Goal: Task Accomplishment & Management: Manage account settings

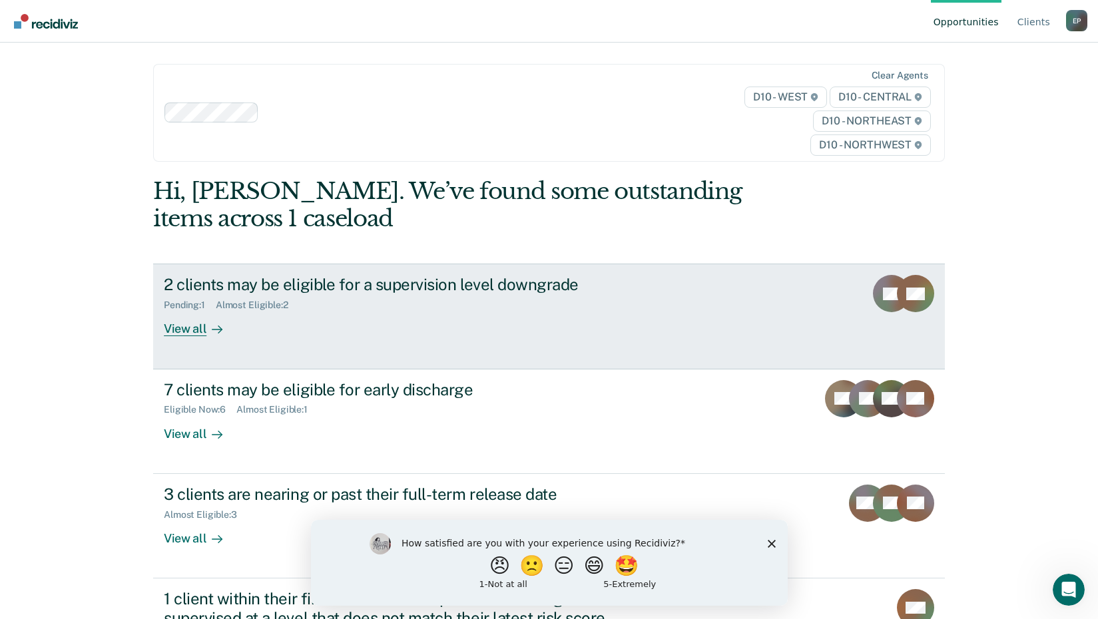
click at [198, 328] on div "View all" at bounding box center [201, 324] width 75 height 26
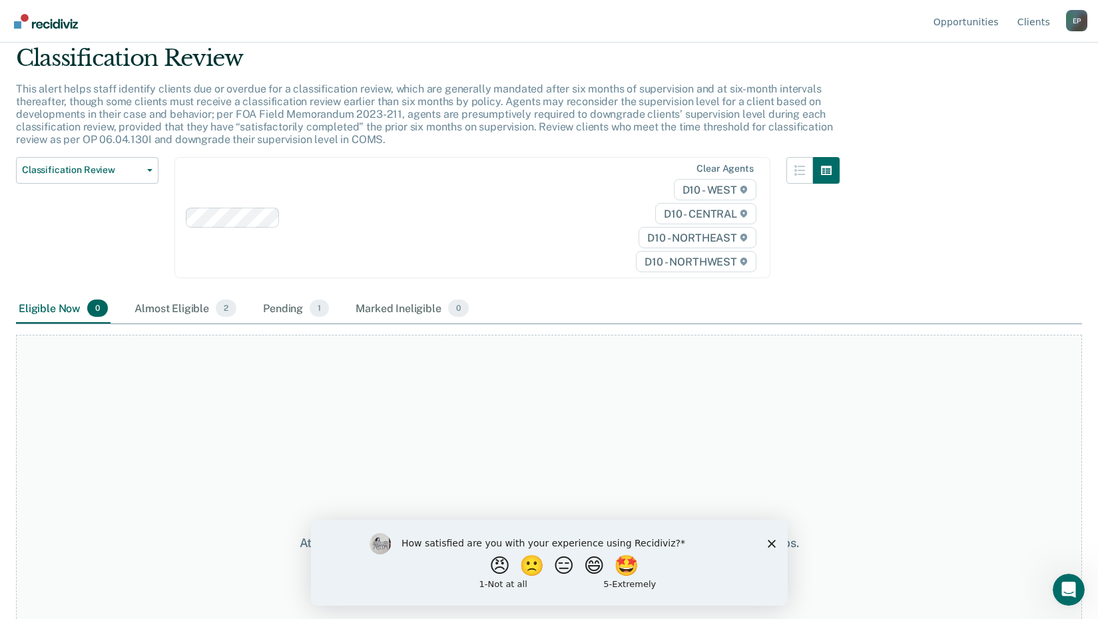
scroll to position [133, 0]
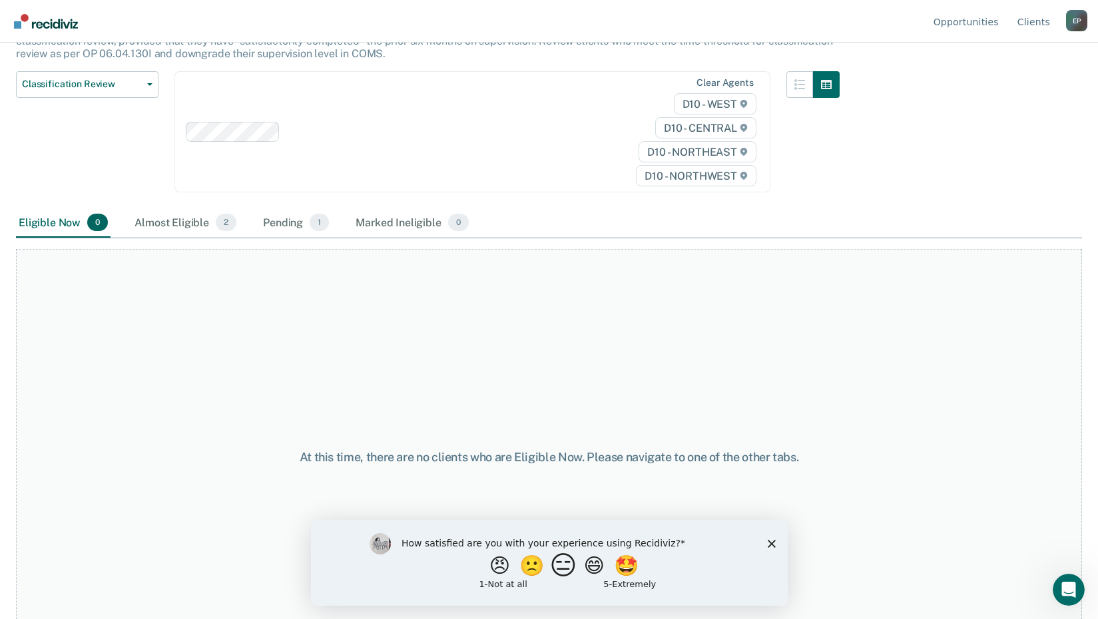
click at [562, 573] on button "😑" at bounding box center [564, 565] width 31 height 27
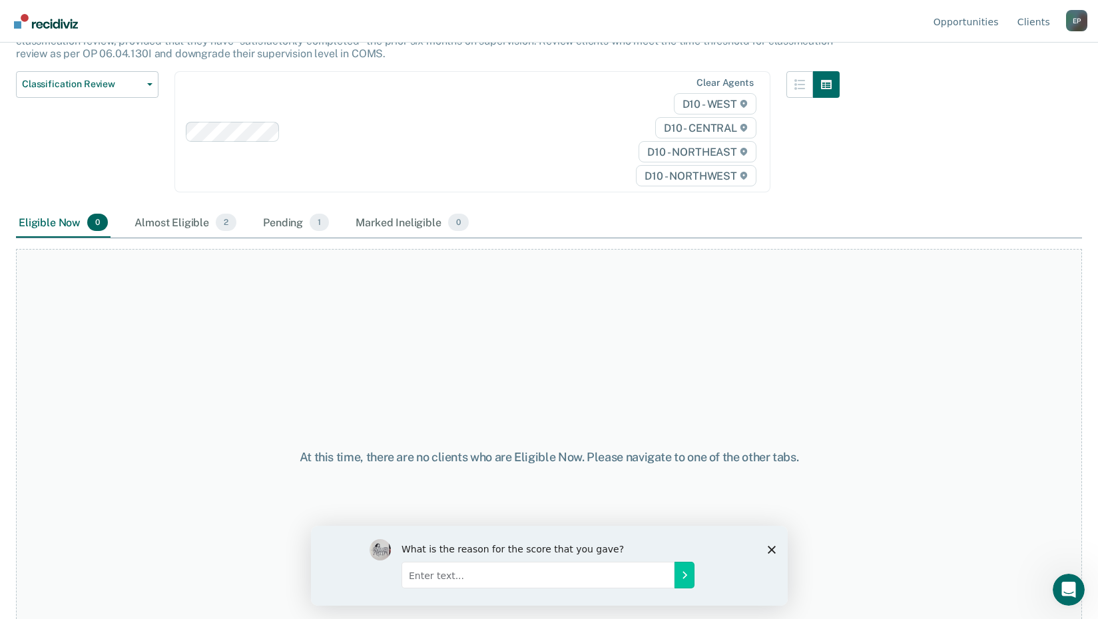
click at [770, 549] on polygon "Close survey" at bounding box center [771, 549] width 8 height 8
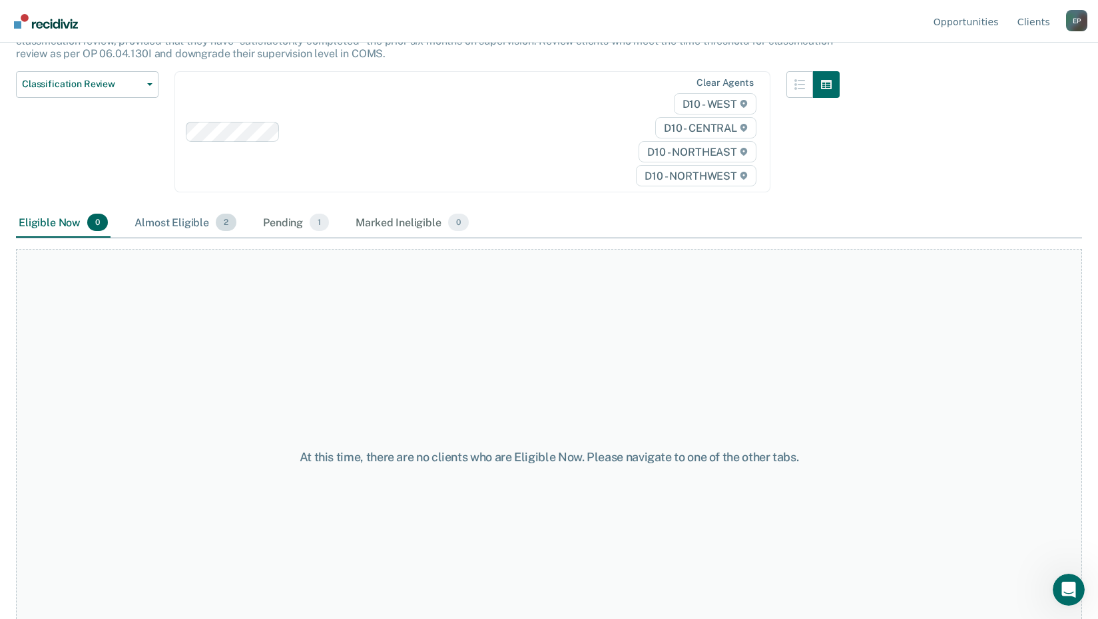
click at [147, 221] on div "Almost Eligible 2" at bounding box center [185, 222] width 107 height 29
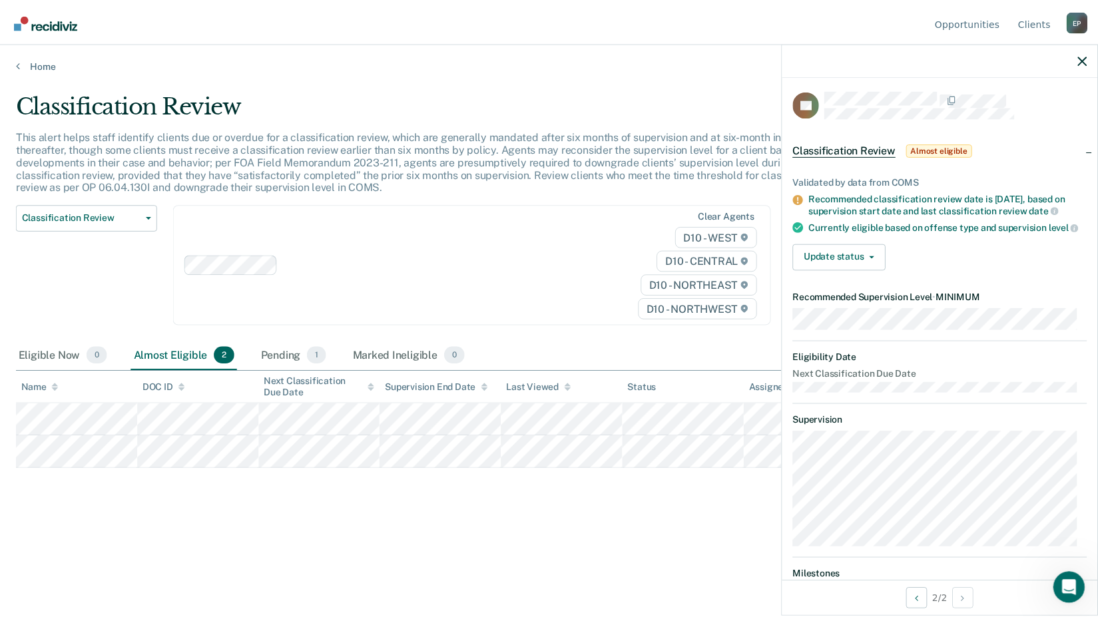
scroll to position [0, 0]
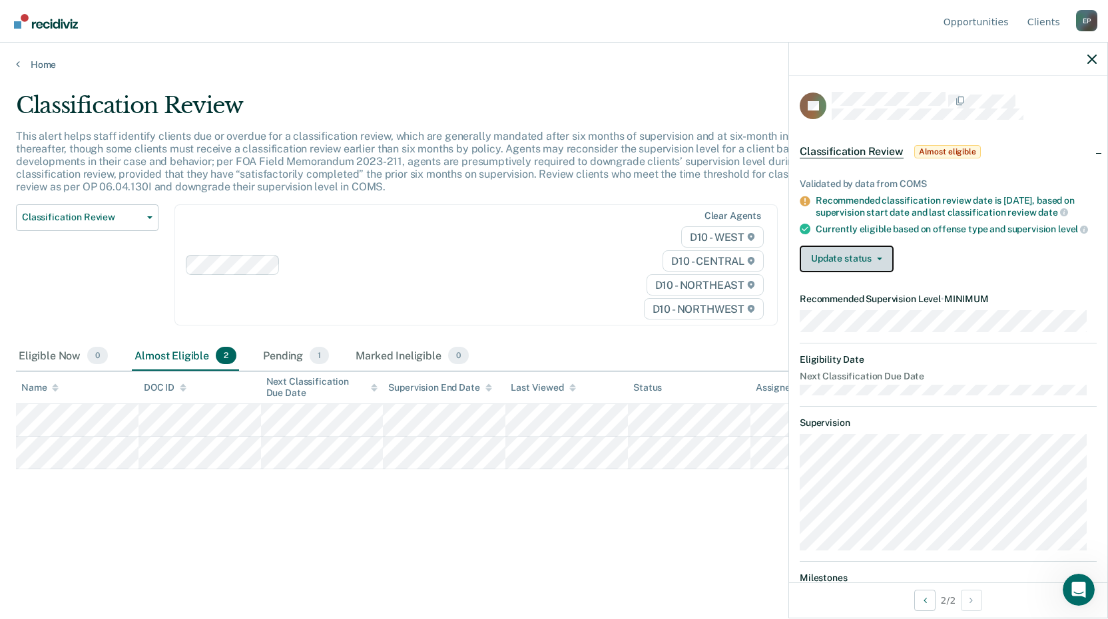
click at [851, 264] on button "Update status" at bounding box center [846, 259] width 94 height 27
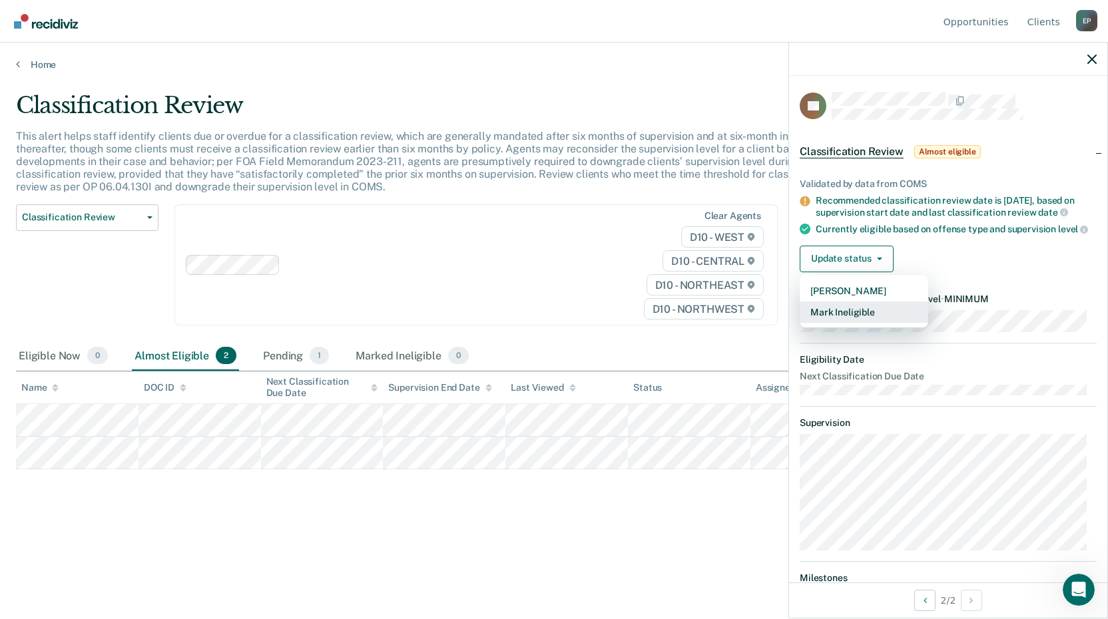
click at [851, 323] on button "Mark Ineligible" at bounding box center [863, 312] width 128 height 21
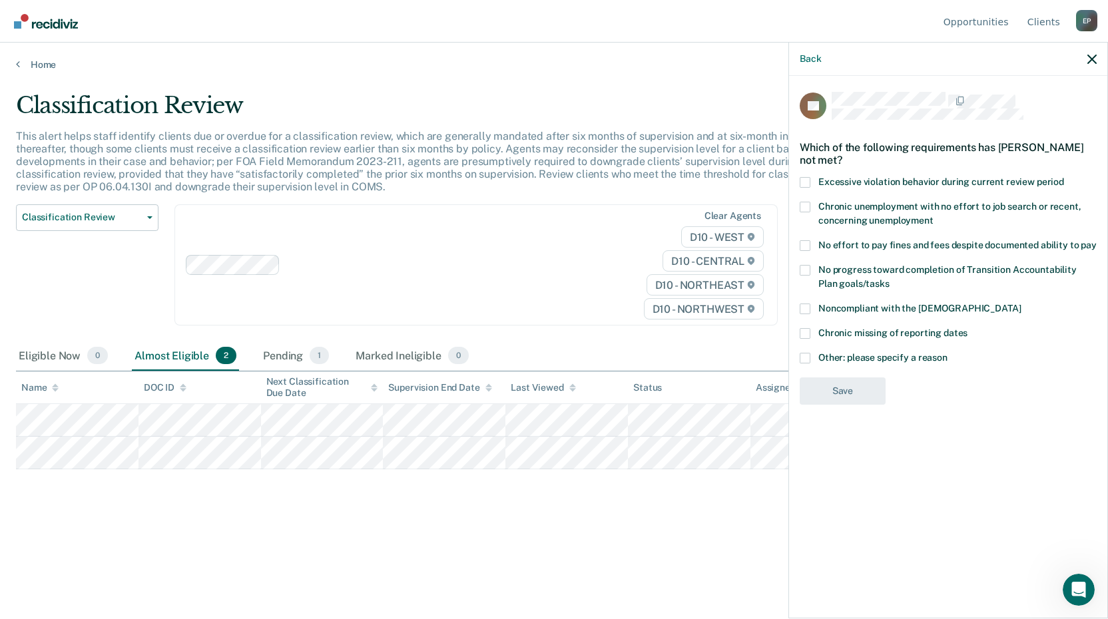
click at [805, 355] on span at bounding box center [804, 358] width 11 height 11
click at [947, 353] on input "Other: please specify a reason" at bounding box center [947, 353] width 0 height 0
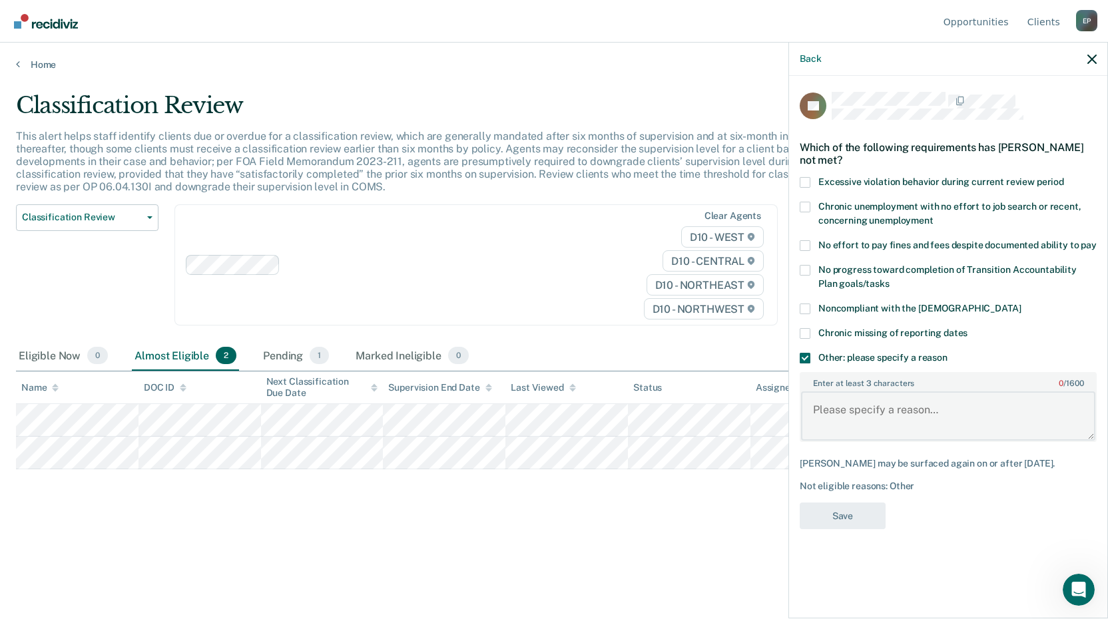
click at [865, 413] on textarea "Enter at least 3 characters 0 / 1600" at bounding box center [948, 415] width 294 height 49
type textarea "Parolee serving for 2nd Degree Murder"
click at [822, 526] on button "Save" at bounding box center [842, 516] width 86 height 27
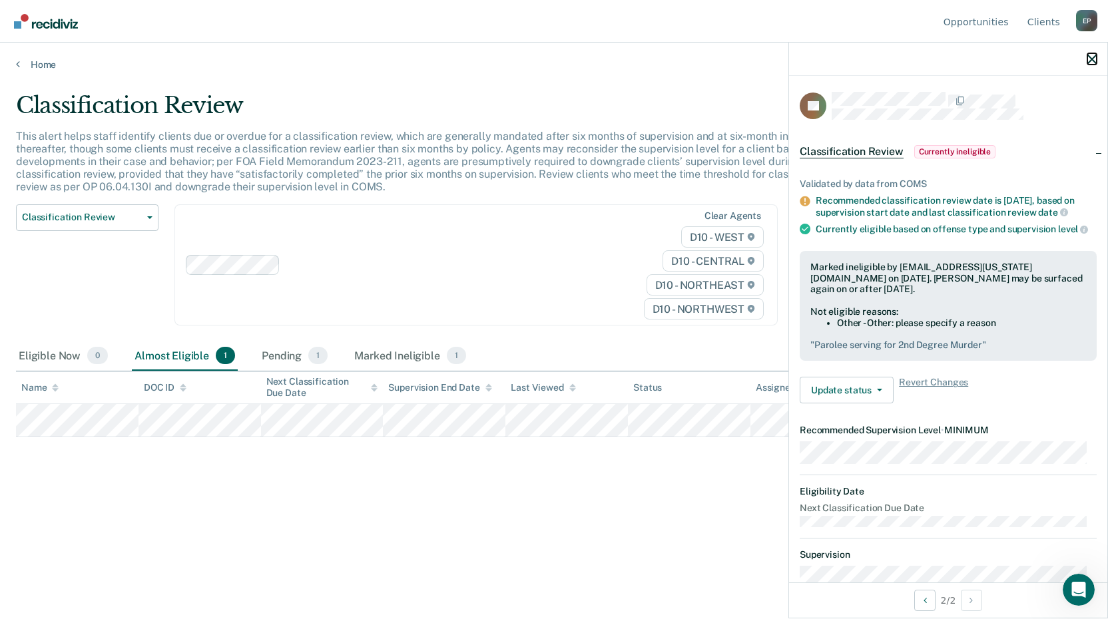
click at [1091, 59] on icon "button" at bounding box center [1091, 59] width 9 height 9
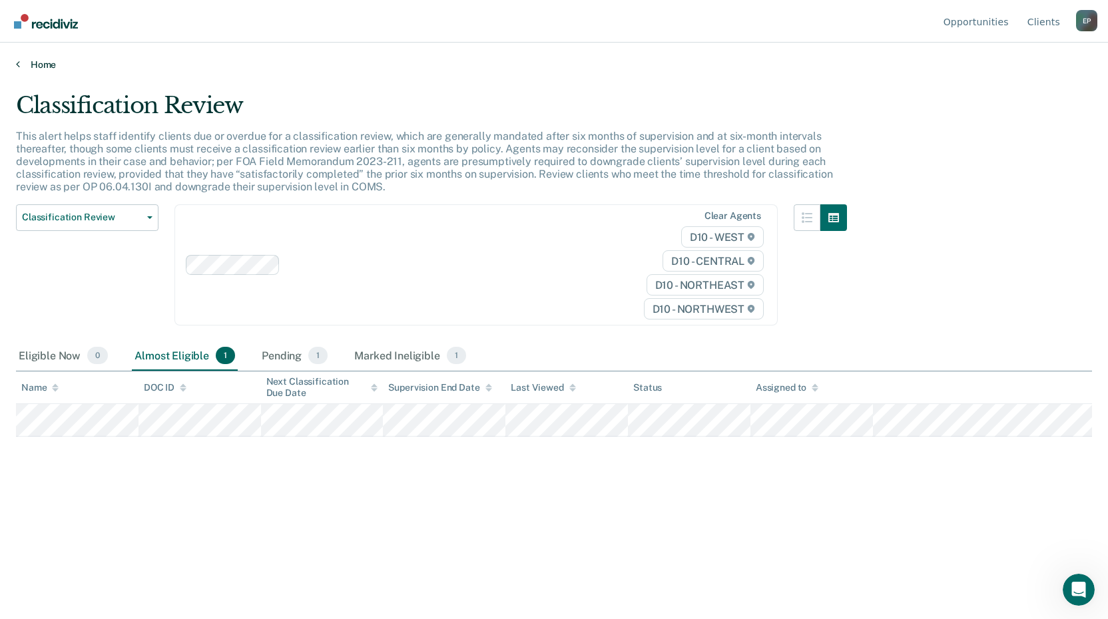
click at [43, 66] on link "Home" at bounding box center [554, 65] width 1076 height 12
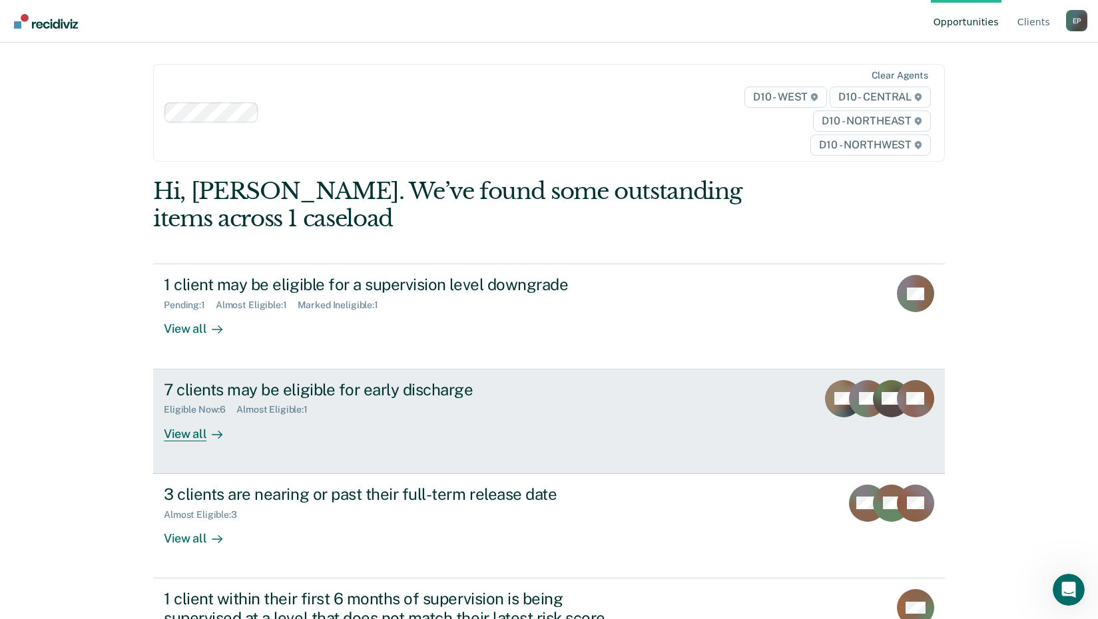
click at [352, 389] on div "7 clients may be eligible for early discharge" at bounding box center [397, 389] width 467 height 19
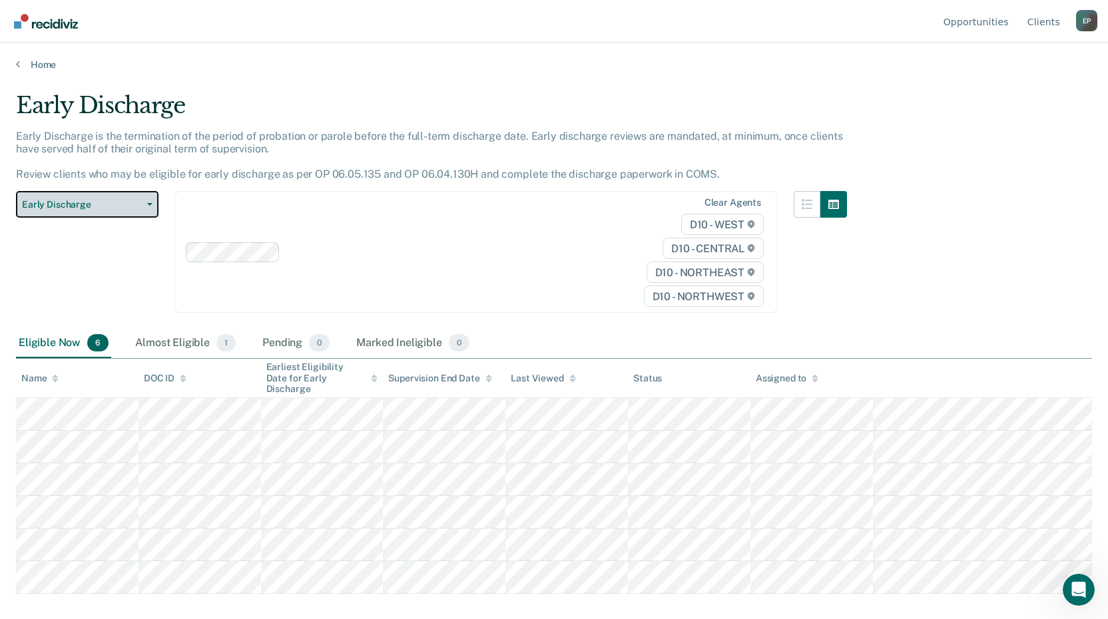
click at [142, 206] on span "button" at bounding box center [147, 204] width 11 height 3
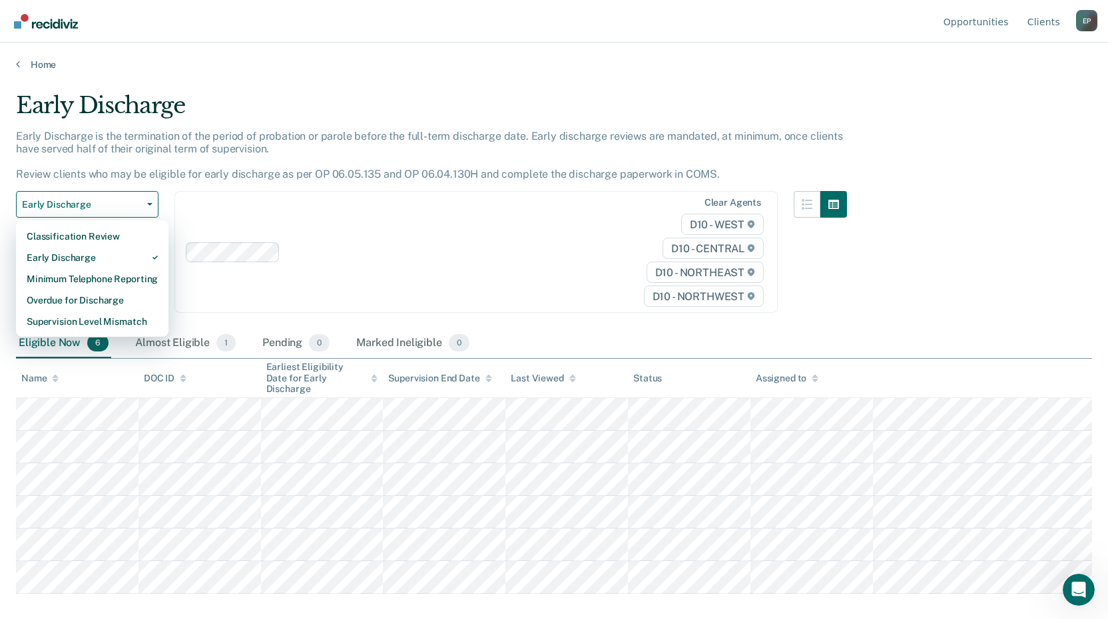
click at [456, 89] on main "Early Discharge Early Discharge is the termination of the period of probation o…" at bounding box center [554, 343] width 1108 height 545
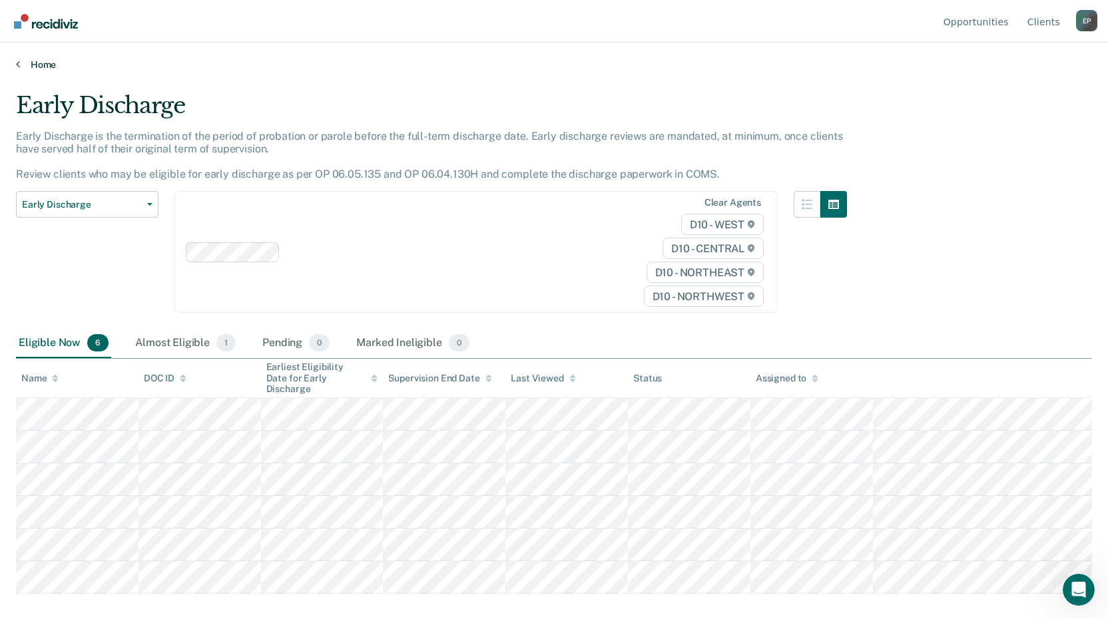
click at [50, 65] on link "Home" at bounding box center [554, 65] width 1076 height 12
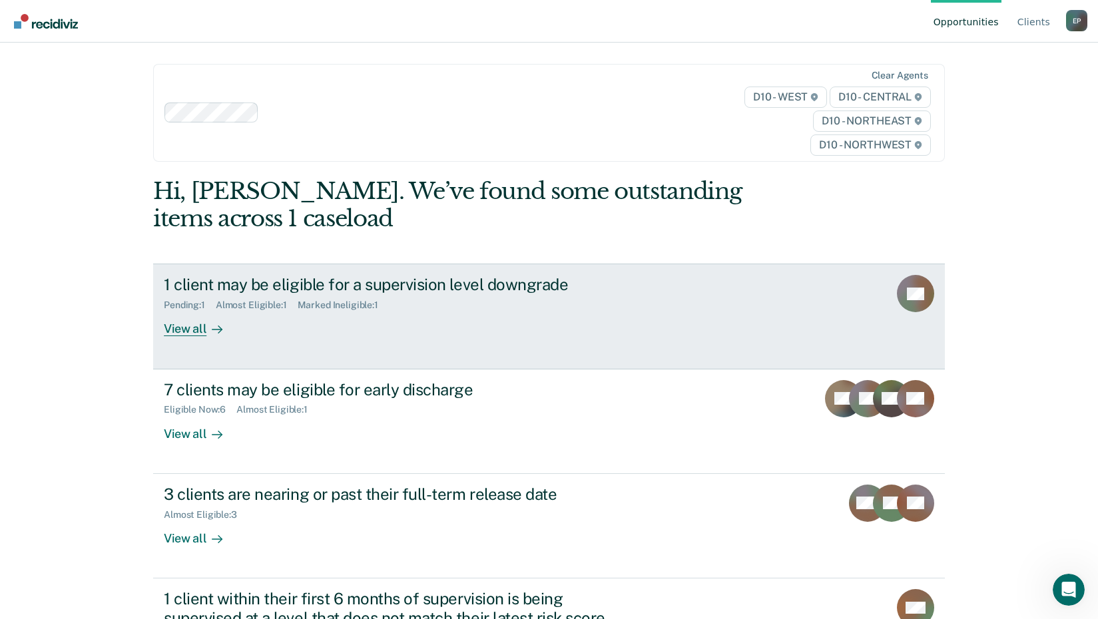
scroll to position [67, 0]
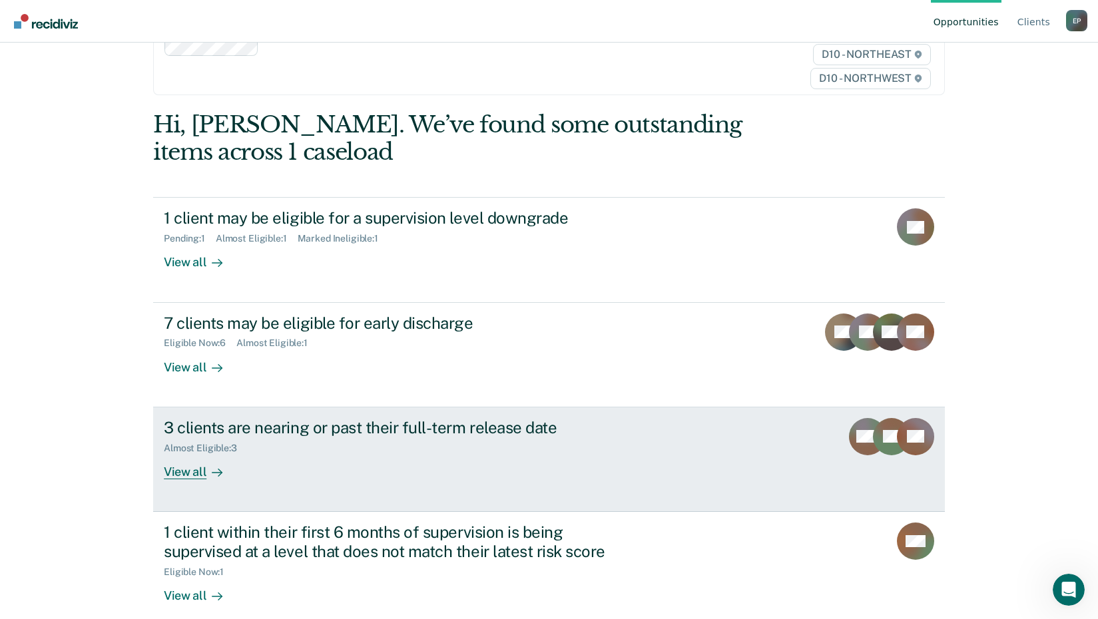
click at [341, 433] on div "3 clients are nearing or past their full-term release date" at bounding box center [397, 427] width 467 height 19
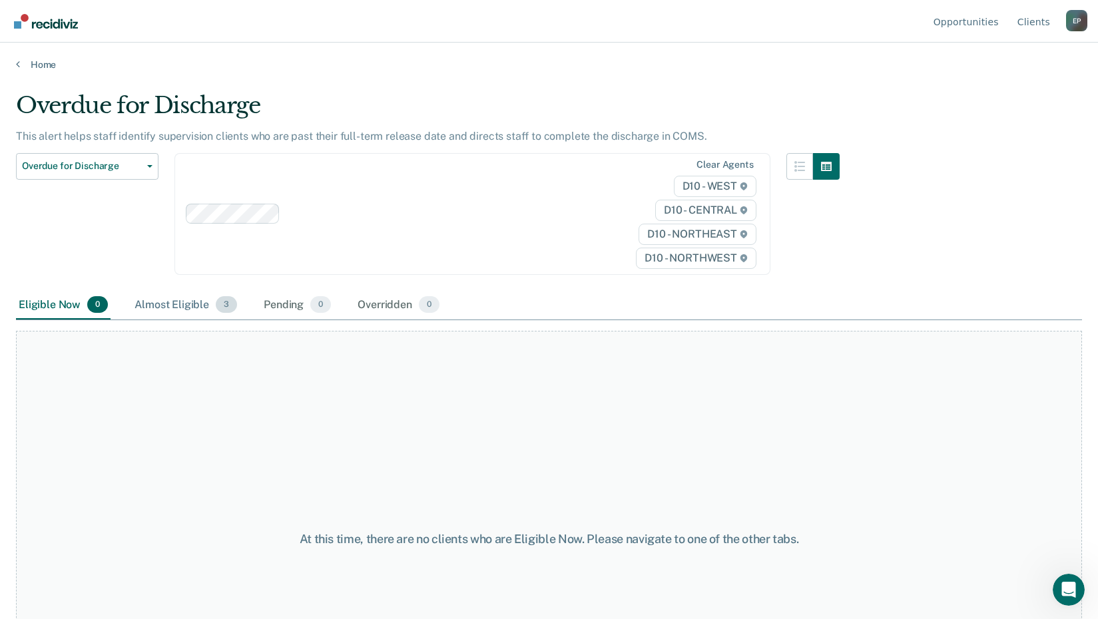
click at [186, 300] on div "Almost Eligible 3" at bounding box center [186, 305] width 108 height 29
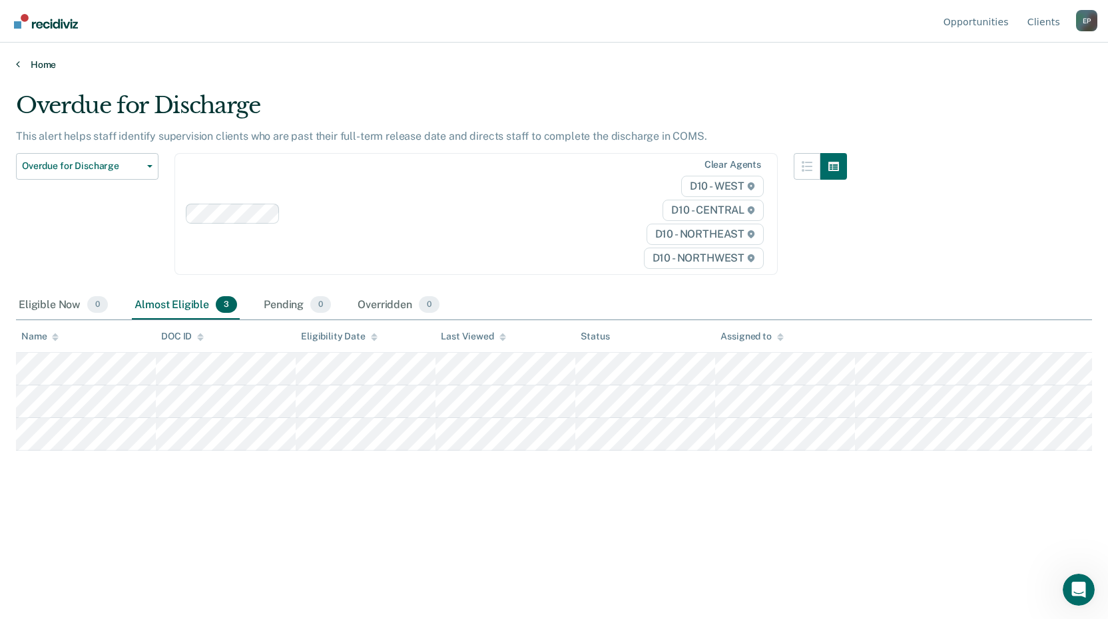
click at [39, 61] on link "Home" at bounding box center [554, 65] width 1076 height 12
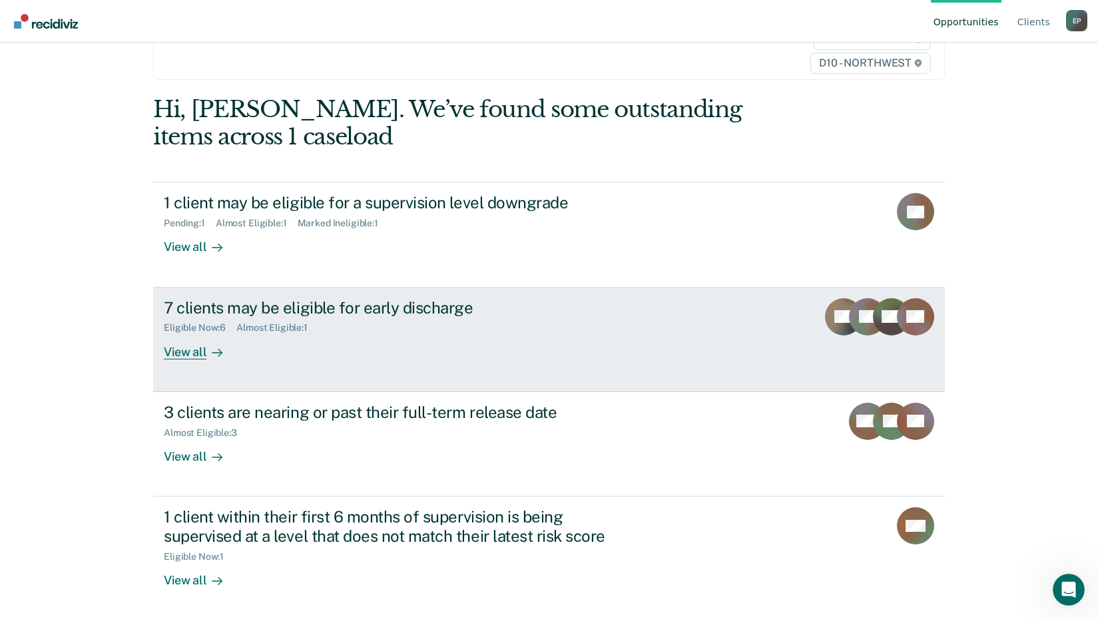
scroll to position [83, 0]
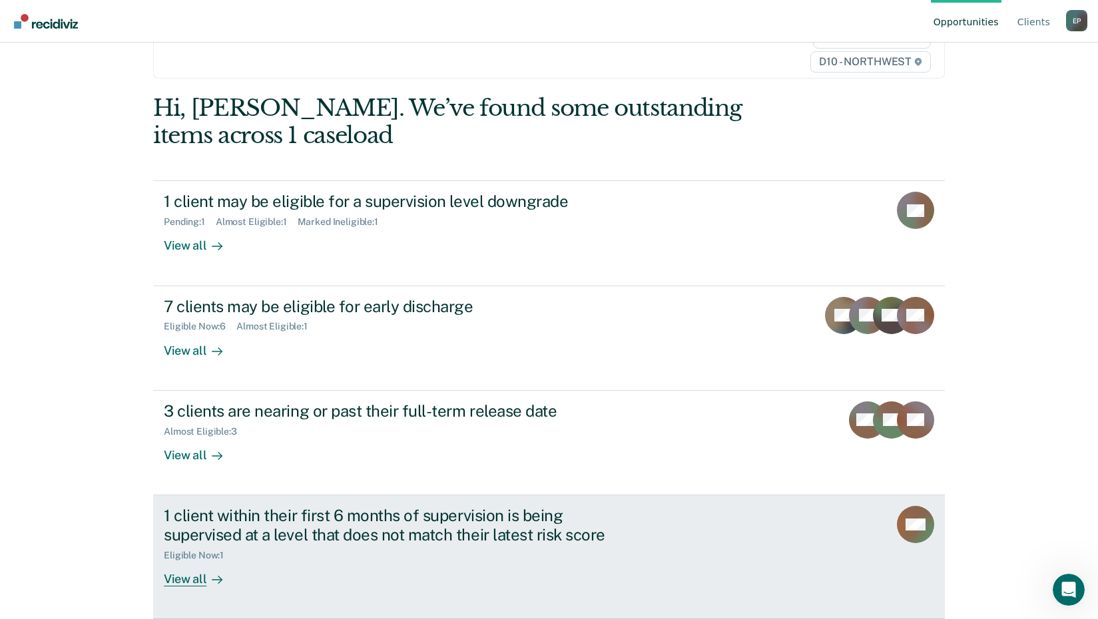
click at [522, 527] on div "1 client within their first 6 months of supervision is being supervised at a le…" at bounding box center [397, 525] width 467 height 39
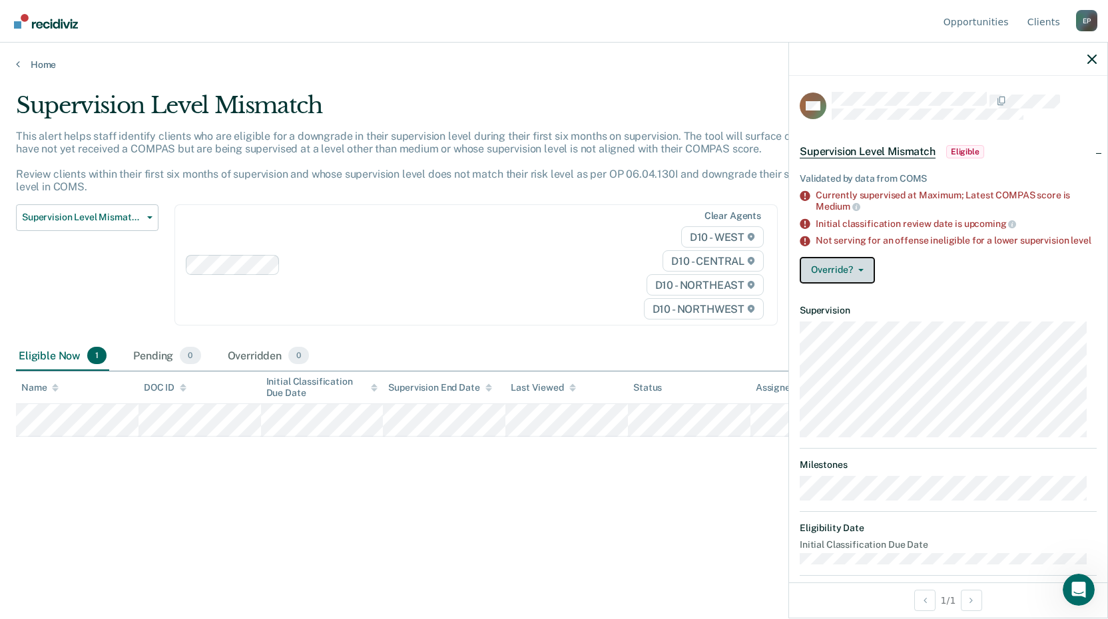
click at [846, 282] on button "Override?" at bounding box center [836, 270] width 75 height 27
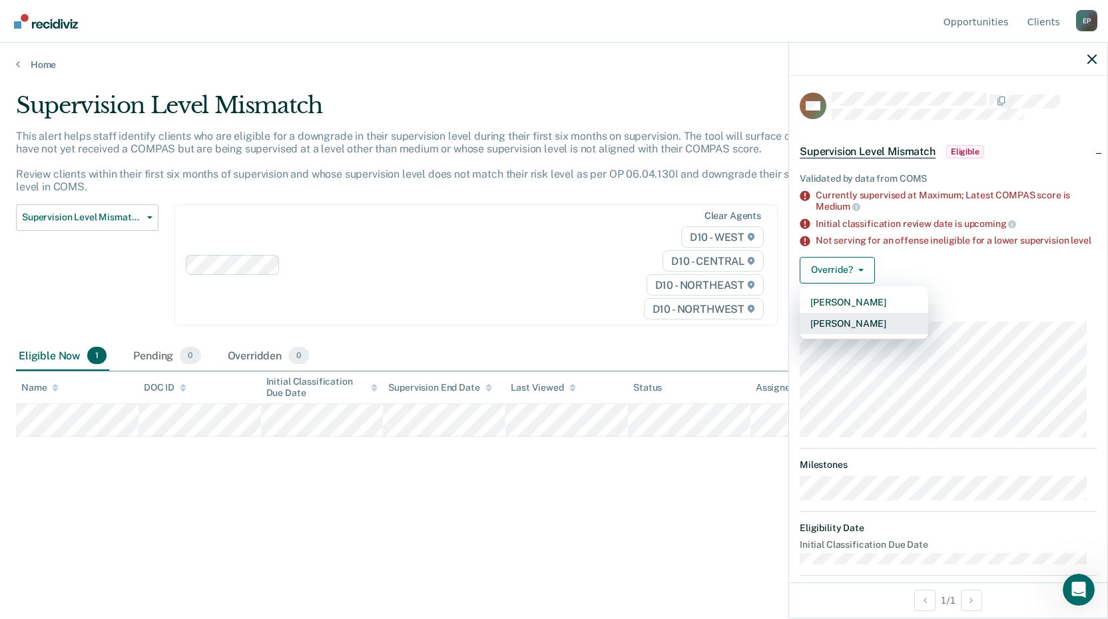
click at [853, 334] on button "[PERSON_NAME]" at bounding box center [863, 323] width 128 height 21
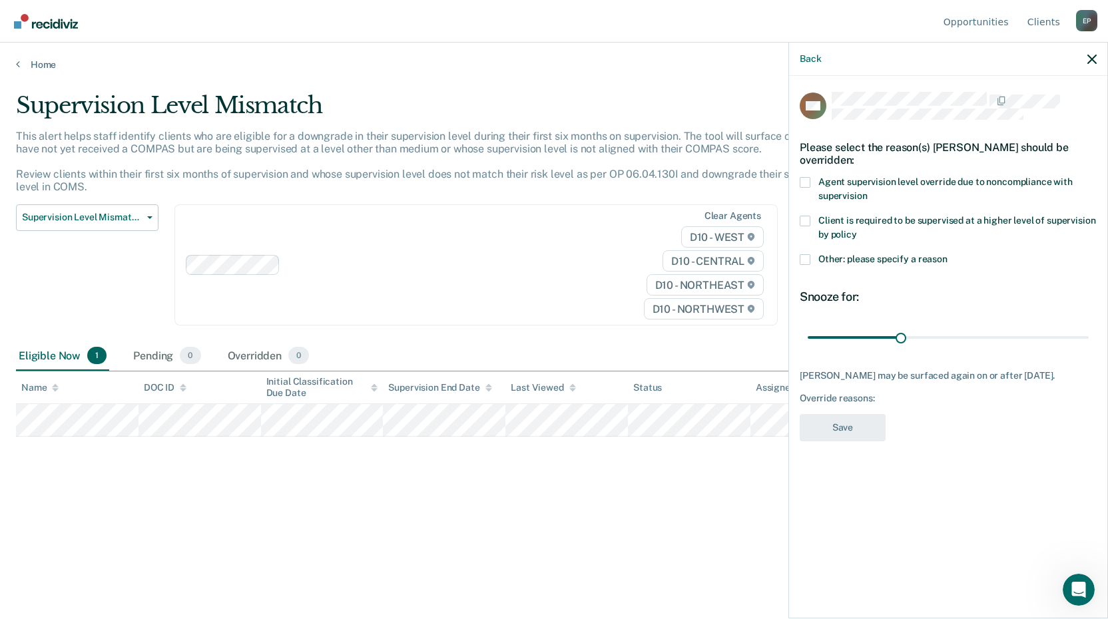
click at [802, 181] on span at bounding box center [804, 182] width 11 height 11
click at [867, 191] on input "Agent supervision level override due to noncompliance with supervision" at bounding box center [867, 191] width 0 height 0
click at [835, 435] on button "Save" at bounding box center [842, 427] width 86 height 27
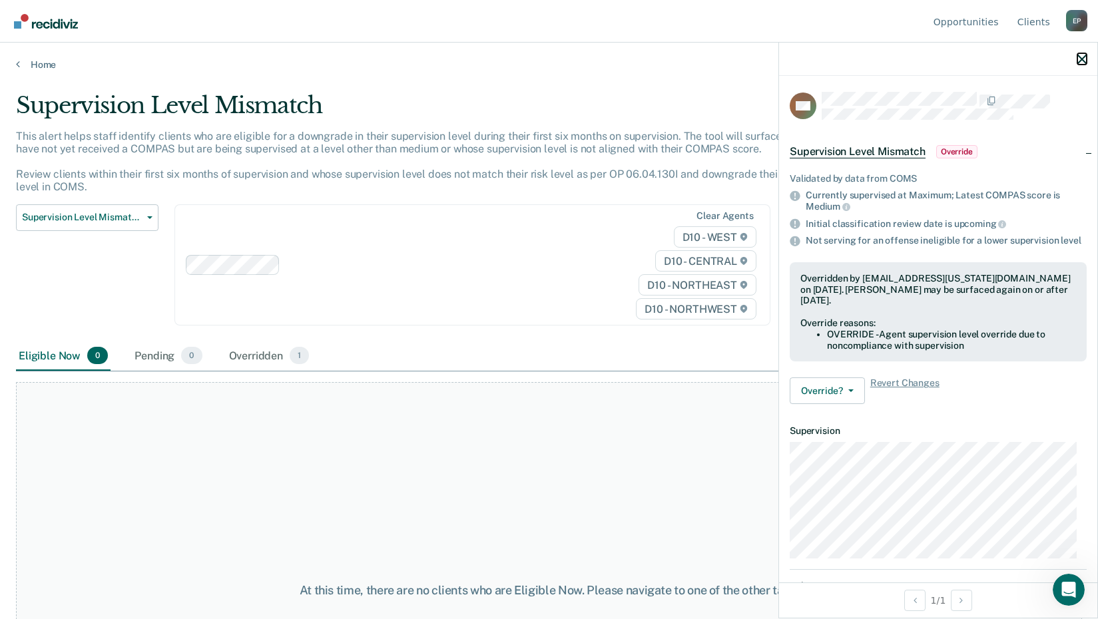
click at [1081, 61] on icon "button" at bounding box center [1081, 59] width 9 height 9
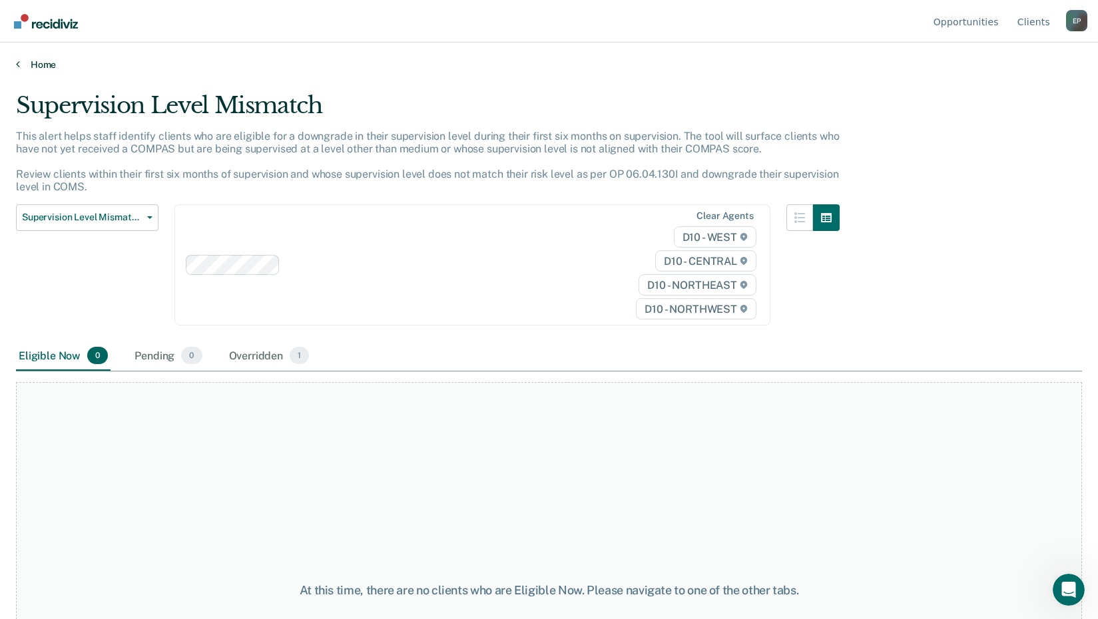
click at [24, 63] on link "Home" at bounding box center [549, 65] width 1066 height 12
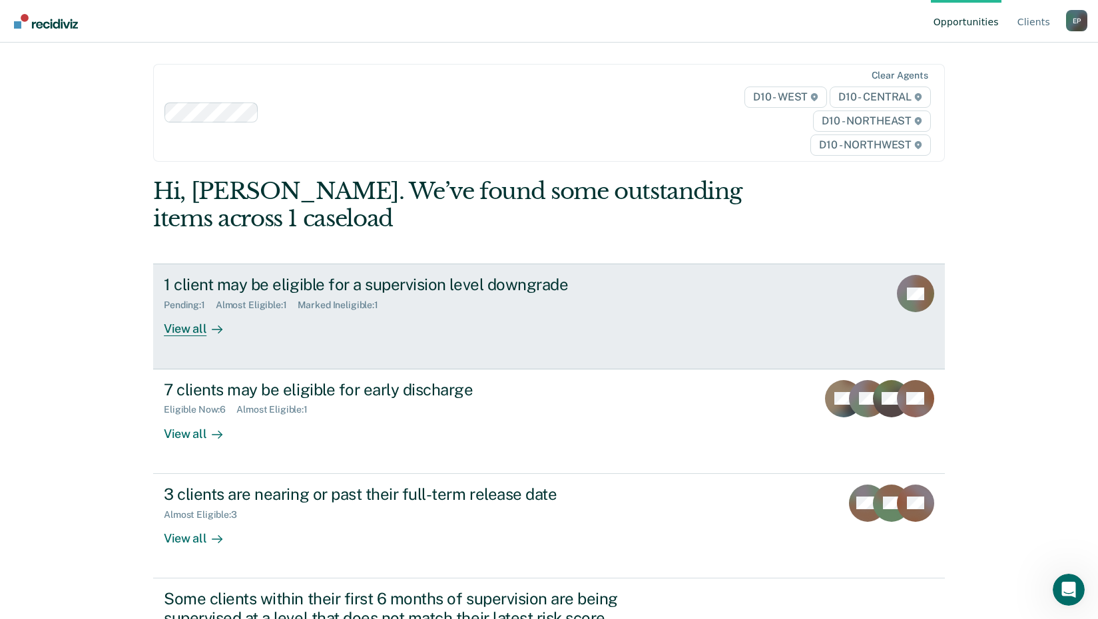
click at [324, 286] on div "1 client may be eligible for a supervision level downgrade" at bounding box center [397, 284] width 467 height 19
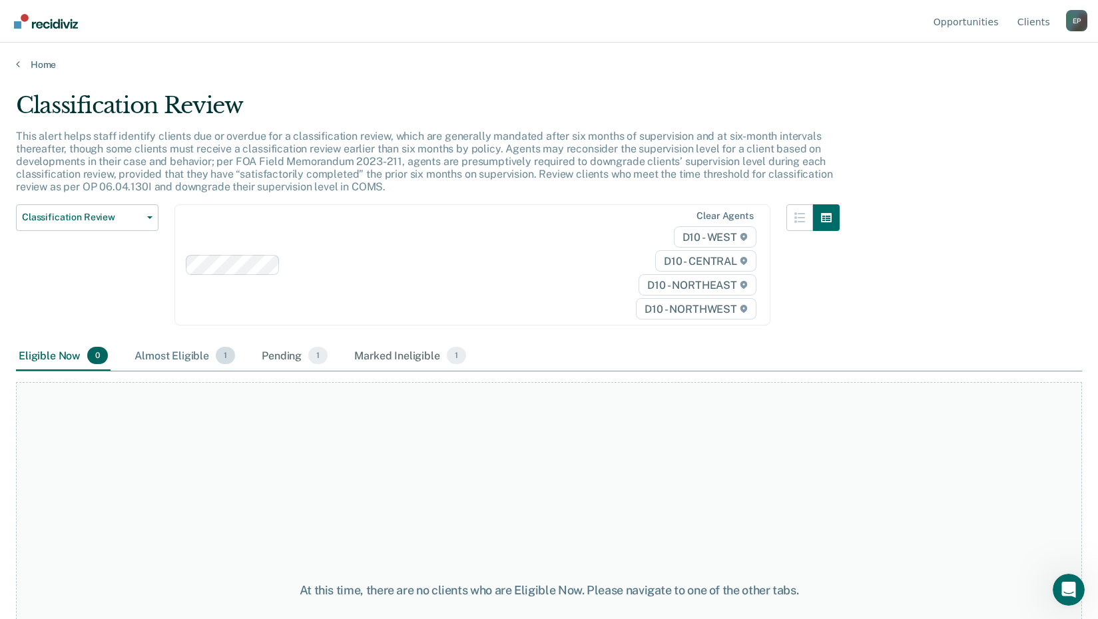
click at [188, 355] on div "Almost Eligible 1" at bounding box center [185, 356] width 106 height 29
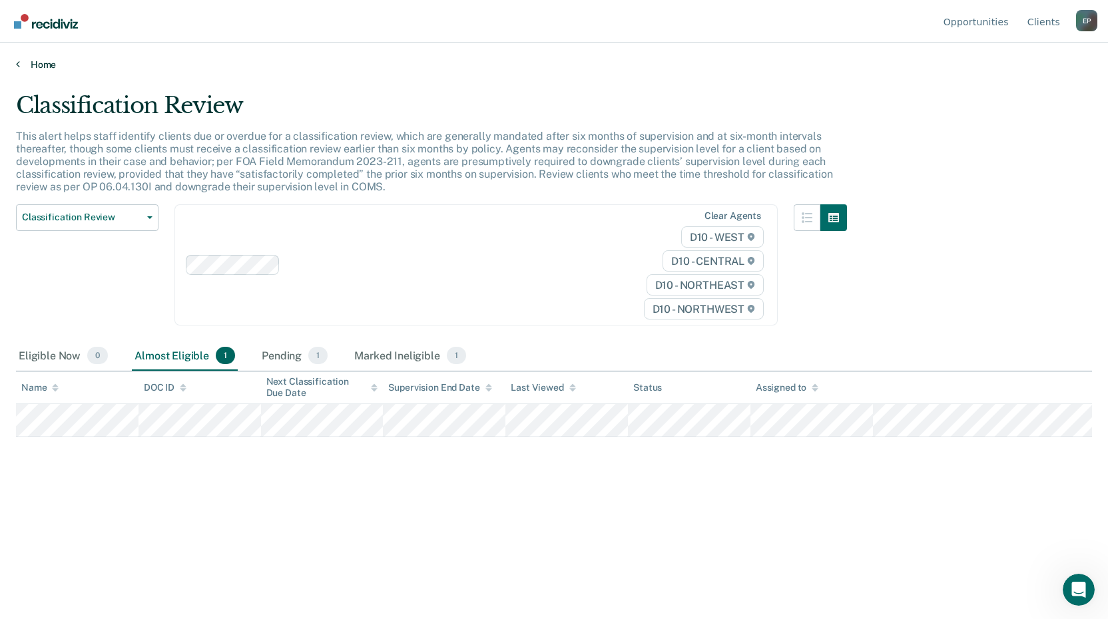
click at [34, 68] on link "Home" at bounding box center [554, 65] width 1076 height 12
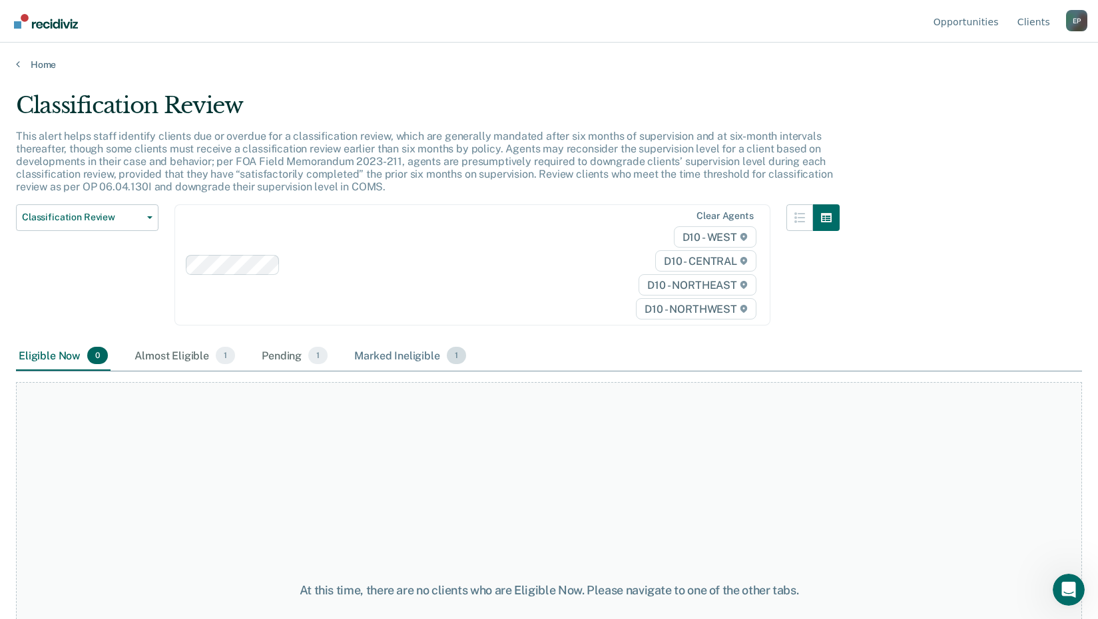
click at [417, 357] on div "Marked Ineligible 1" at bounding box center [409, 356] width 117 height 29
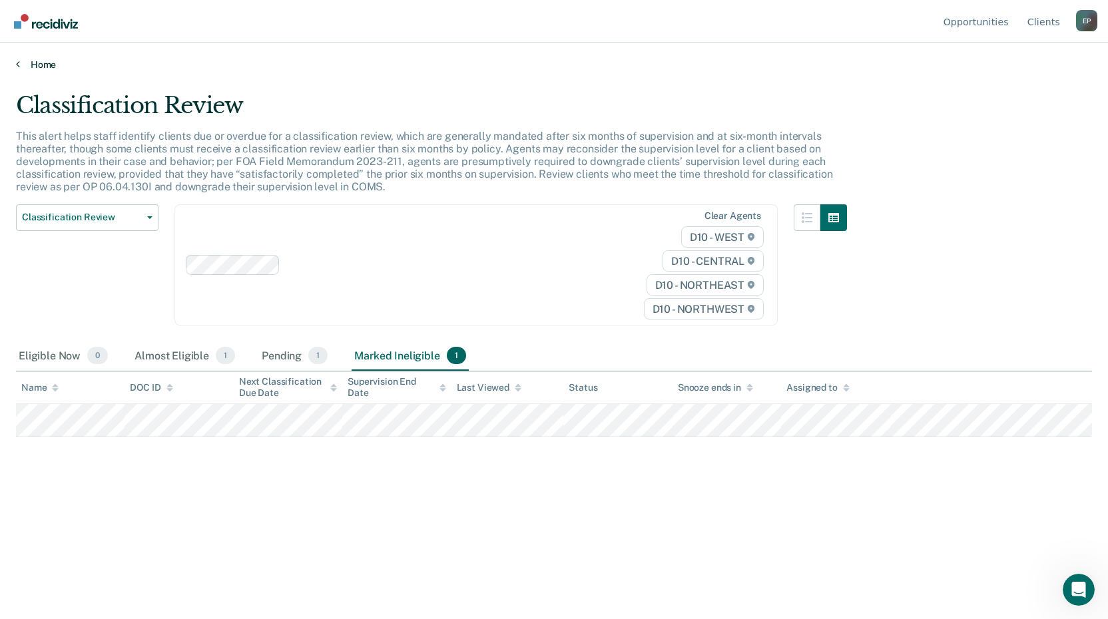
click at [19, 65] on icon at bounding box center [18, 64] width 4 height 11
